Goal: Task Accomplishment & Management: Complete application form

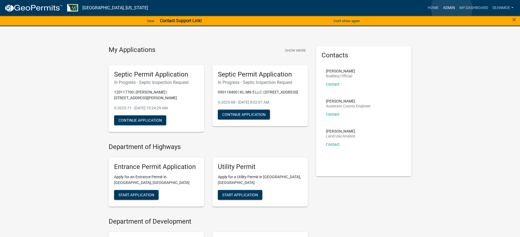
click at [452, 8] on link "Admin" at bounding box center [449, 8] width 16 height 10
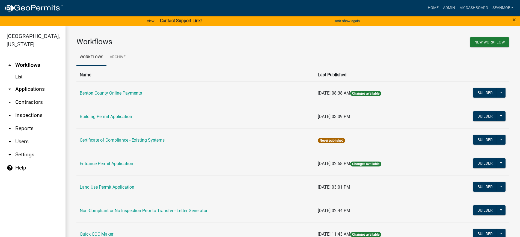
click at [35, 89] on link "arrow_drop_down Applications" at bounding box center [33, 88] width 66 height 13
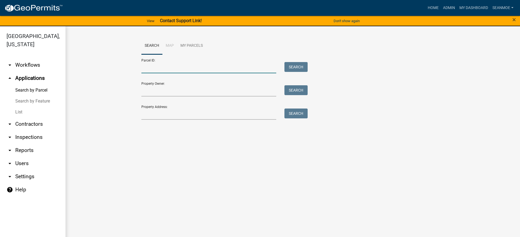
click at [160, 69] on input "Parcel ID:" at bounding box center [208, 67] width 135 height 11
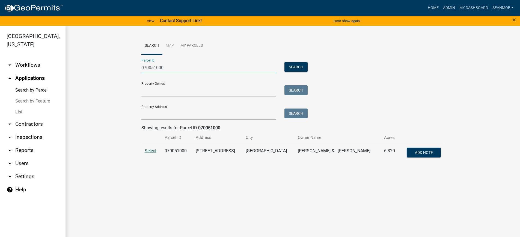
type input "070051000"
click at [151, 151] on span "Select" at bounding box center [151, 150] width 12 height 5
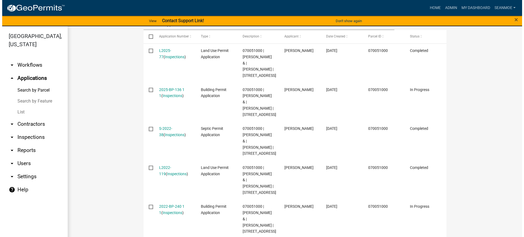
scroll to position [178, 0]
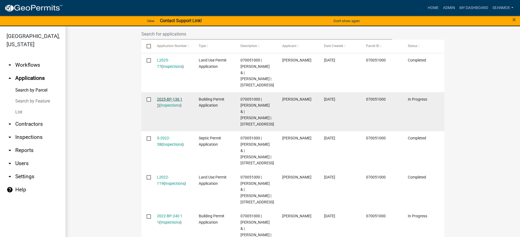
click at [164, 108] on link "2025-BP-136 1 1" at bounding box center [169, 102] width 25 height 11
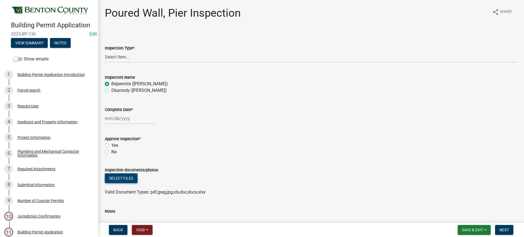
click at [122, 178] on button "Select files" at bounding box center [121, 178] width 33 height 10
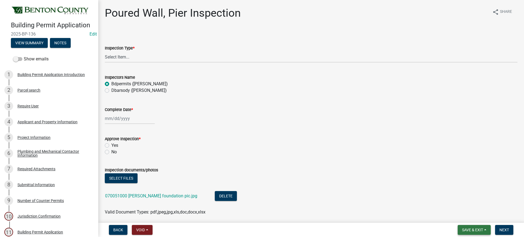
click at [470, 229] on span "Save & Exit" at bounding box center [472, 229] width 21 height 4
click at [463, 215] on button "Save & Exit" at bounding box center [469, 215] width 44 height 13
